Goal: Find specific page/section: Find specific page/section

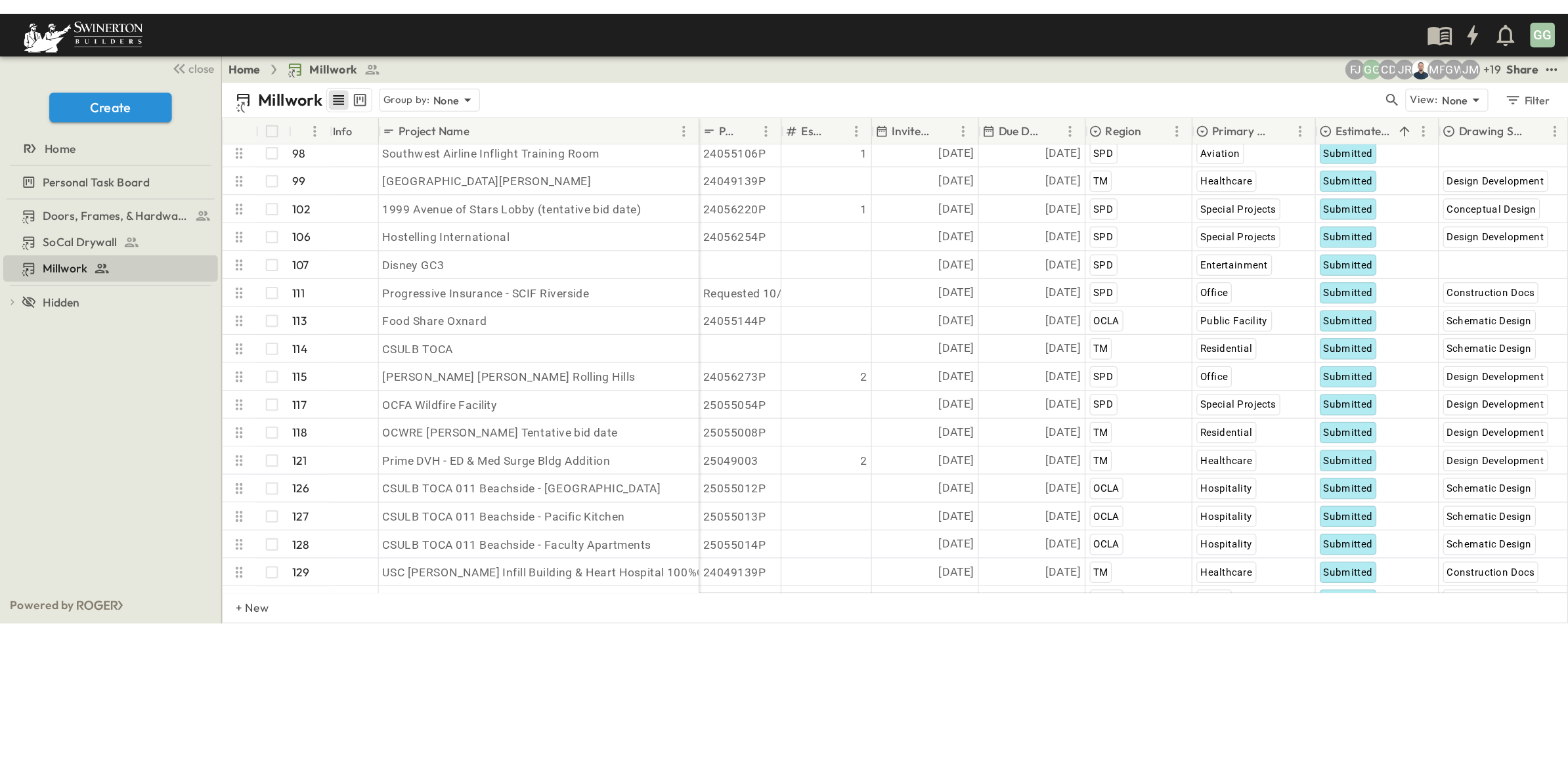
scroll to position [2392, 0]
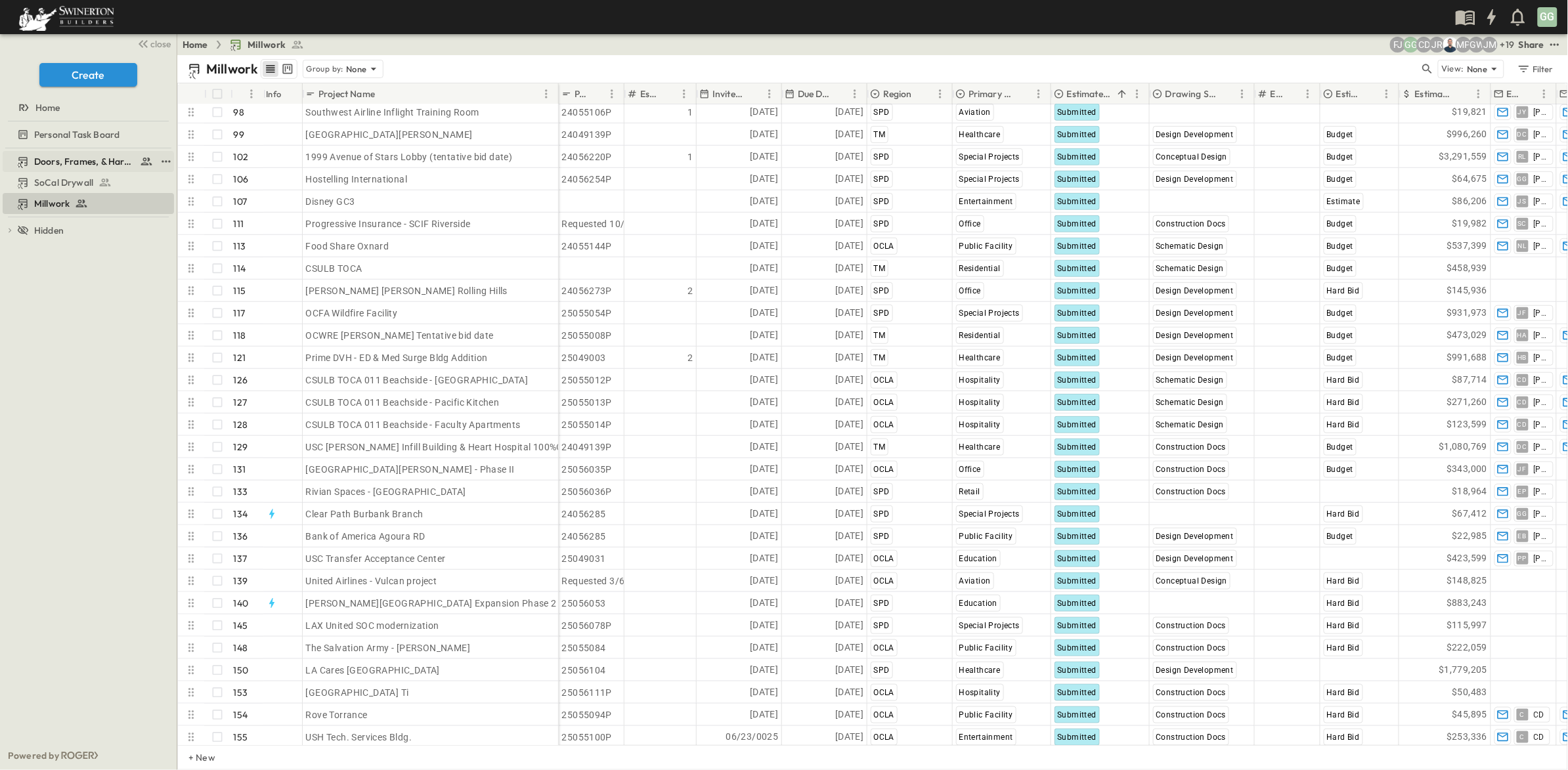
click at [106, 166] on span "Doors, Frames, & Hardware" at bounding box center [84, 161] width 100 height 14
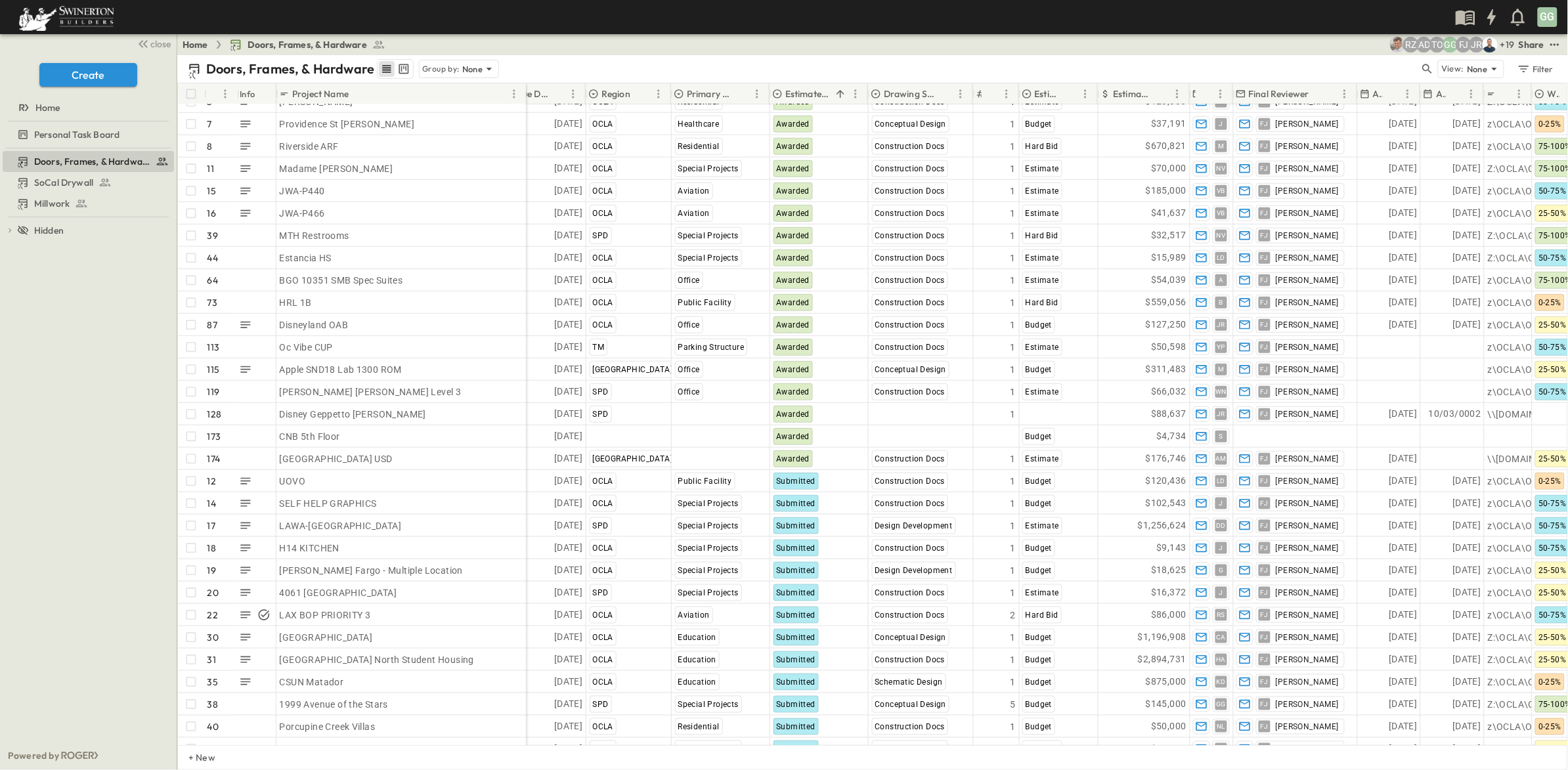
scroll to position [394, 409]
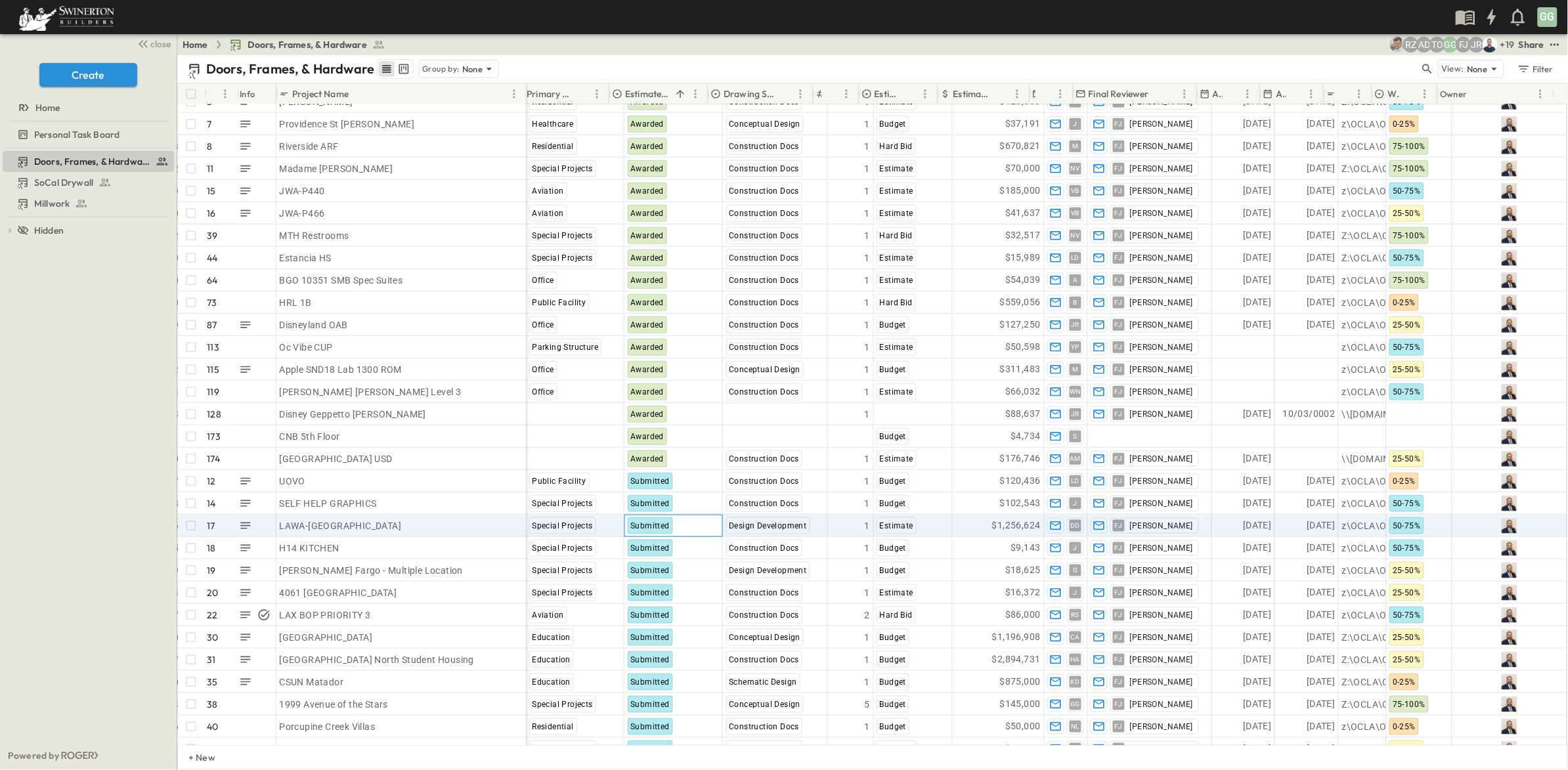
click at [655, 524] on div "Submitted" at bounding box center [651, 526] width 46 height 17
click at [677, 523] on div "Submitted" at bounding box center [673, 526] width 97 height 21
drag, startPoint x: 691, startPoint y: 526, endPoint x: 667, endPoint y: 526, distance: 24.0
click at [667, 526] on div "Submitted" at bounding box center [673, 526] width 97 height 21
click at [642, 526] on span "Submitted" at bounding box center [651, 526] width 40 height 9
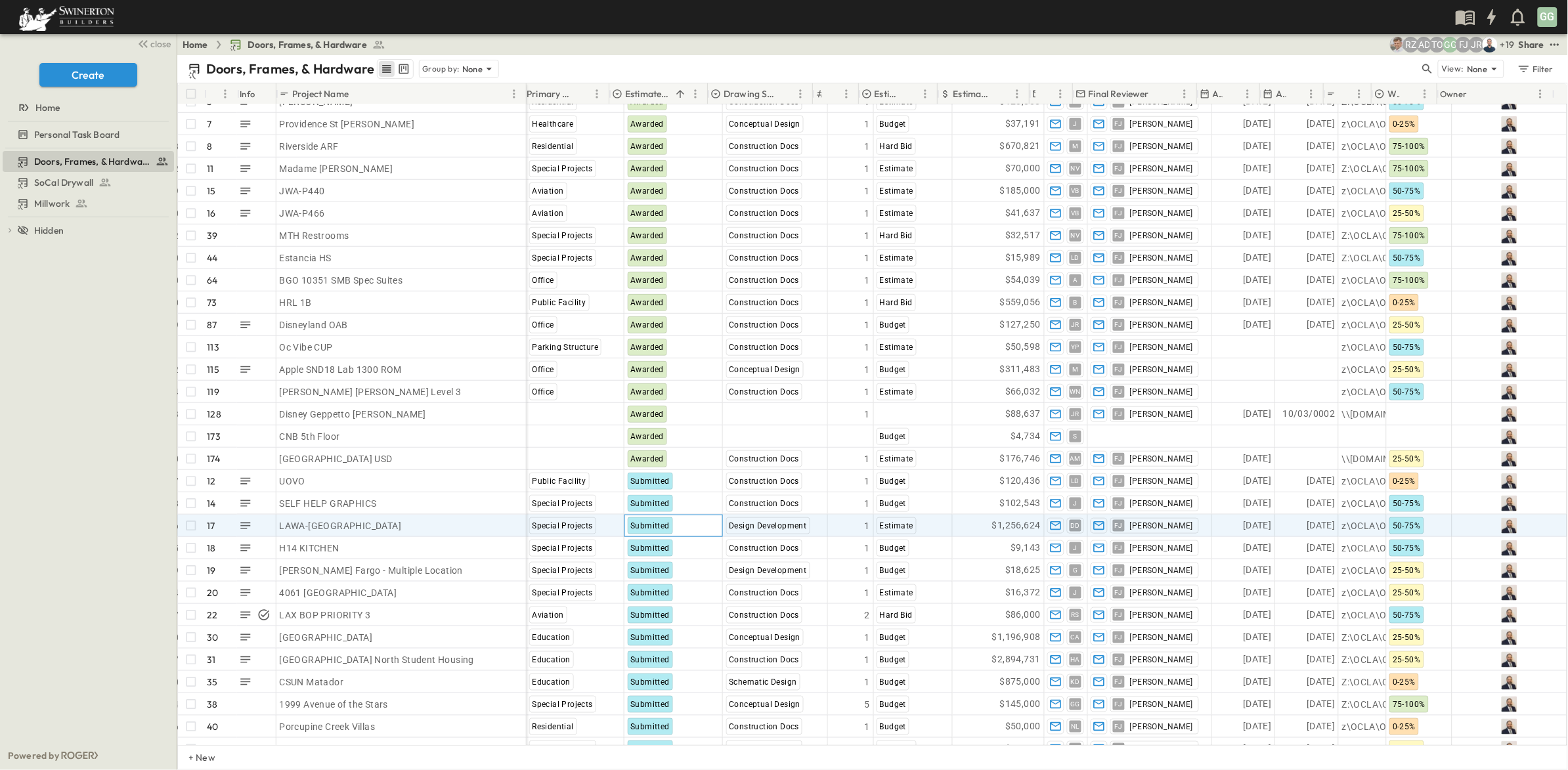
click at [642, 526] on span "Submitted" at bounding box center [651, 526] width 40 height 9
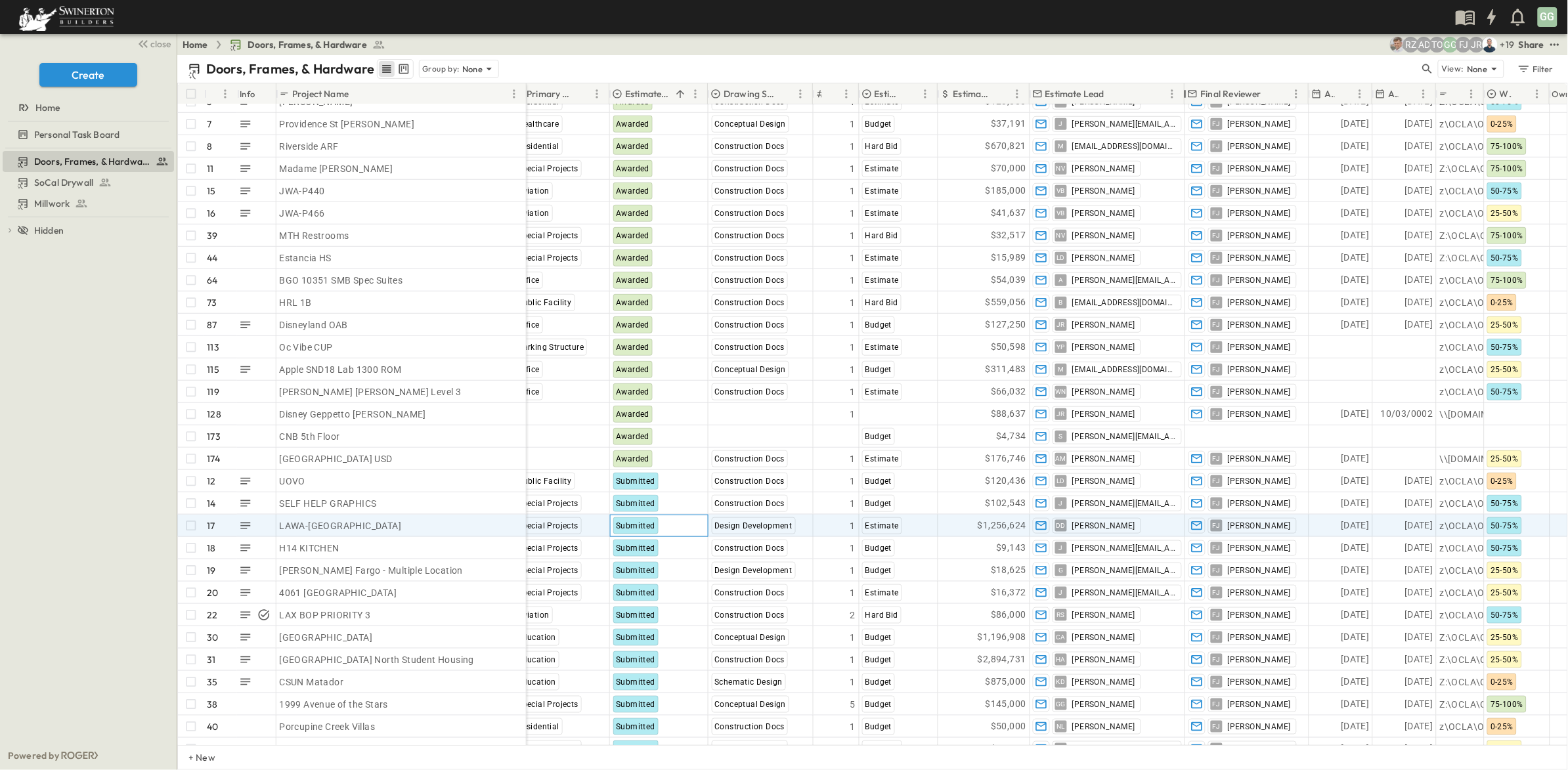
drag, startPoint x: 1071, startPoint y: 95, endPoint x: 1183, endPoint y: 93, distance: 112.0
click at [1183, 93] on div at bounding box center [1186, 93] width 14 height 37
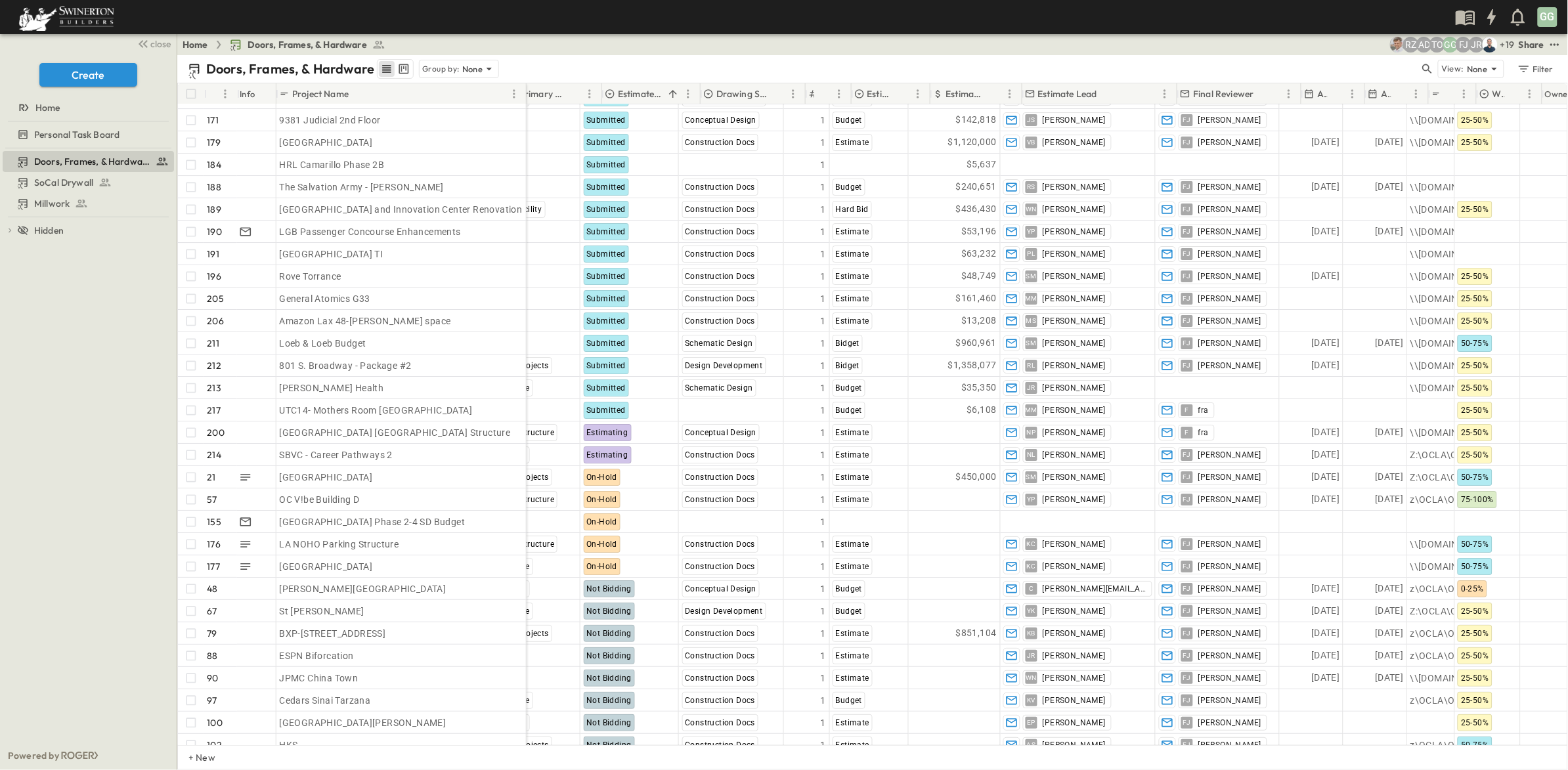
scroll to position [1871, 385]
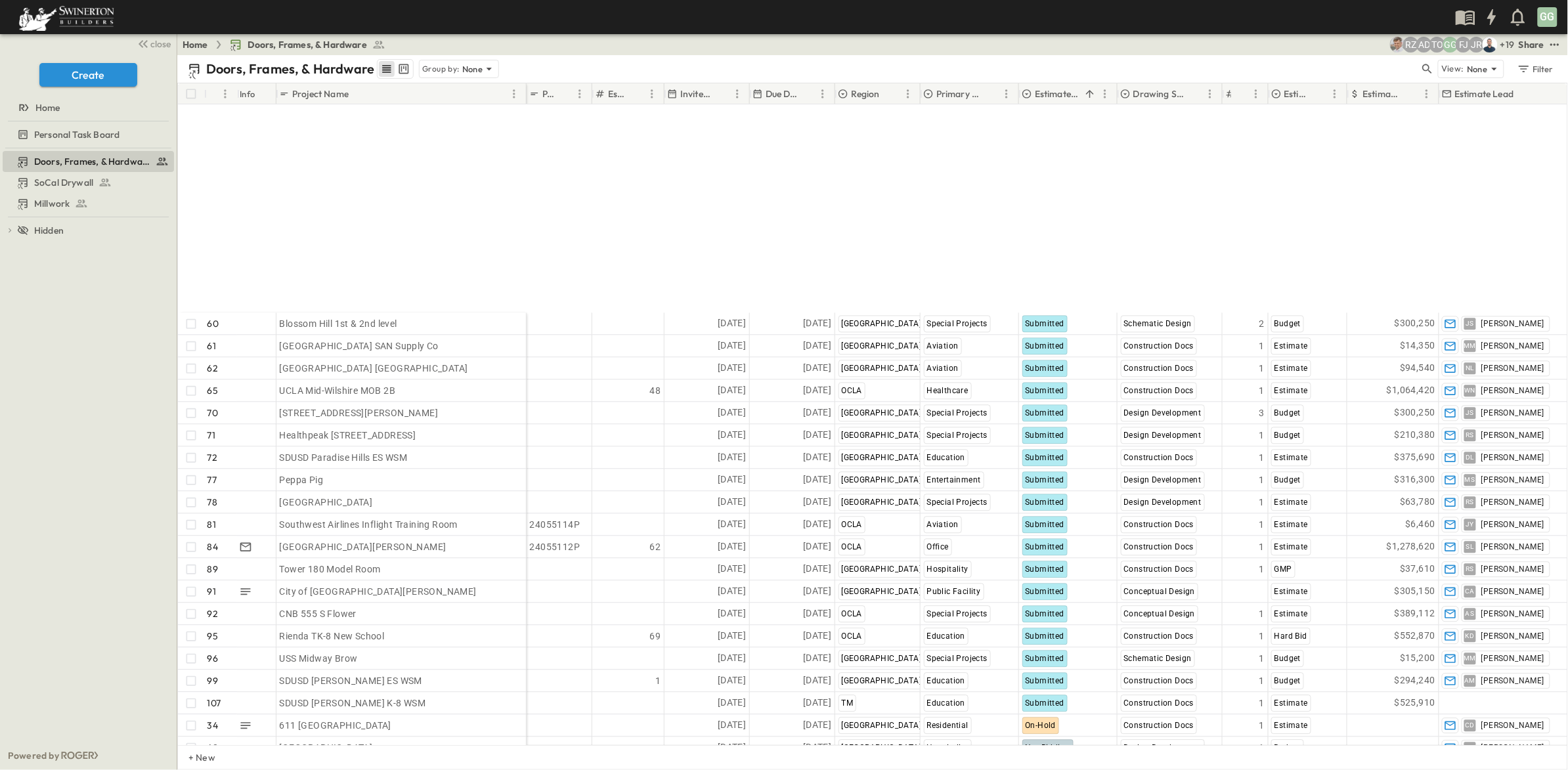
scroll to position [3546, 0]
